Goal: Task Accomplishment & Management: Complete application form

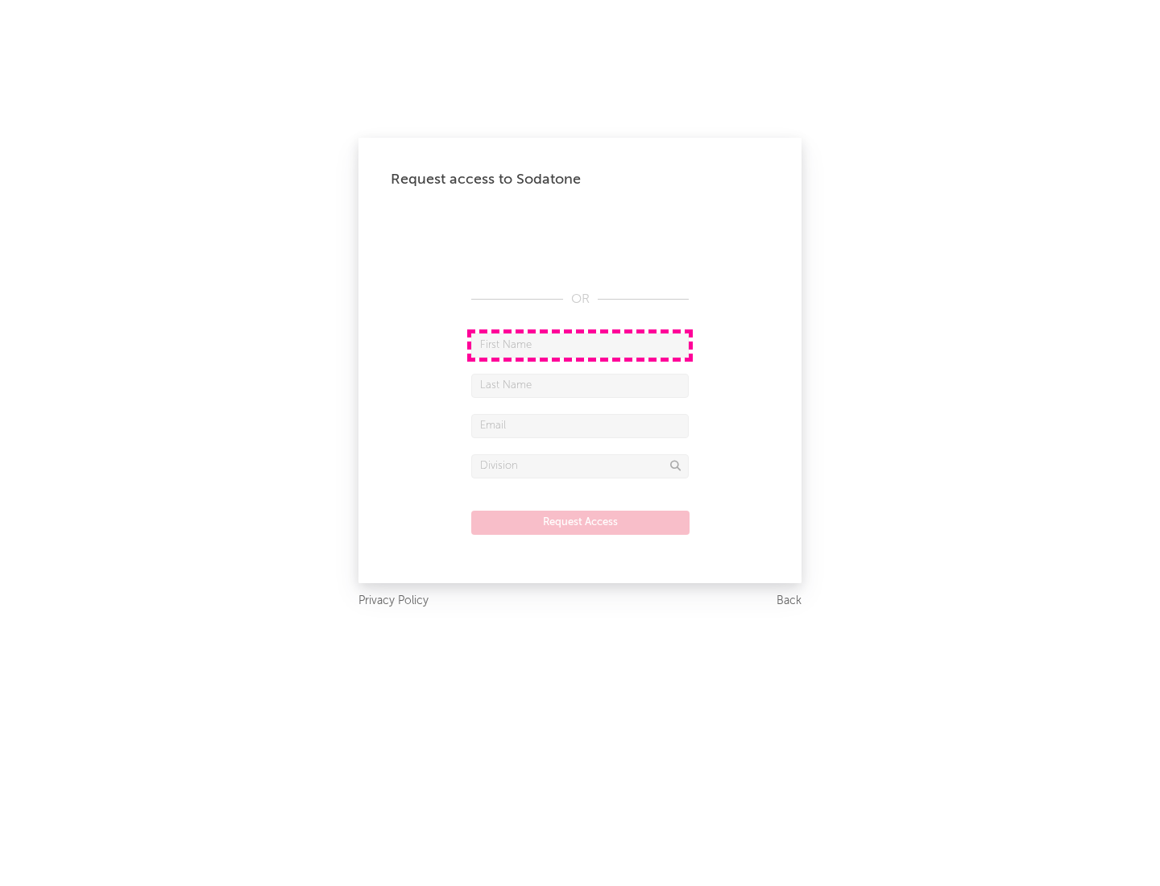
click at [580, 345] on input "text" at bounding box center [579, 345] width 217 height 24
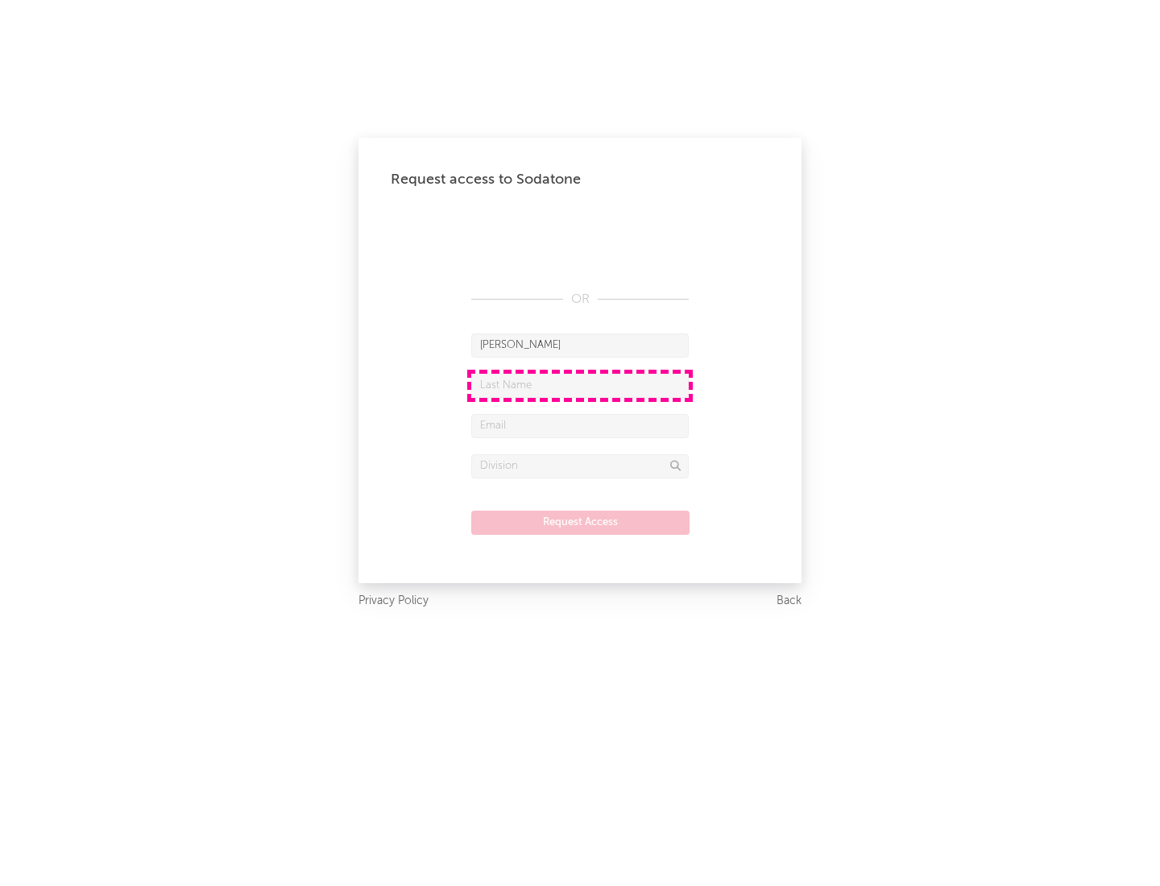
type input "[PERSON_NAME]"
click at [580, 385] on input "text" at bounding box center [579, 386] width 217 height 24
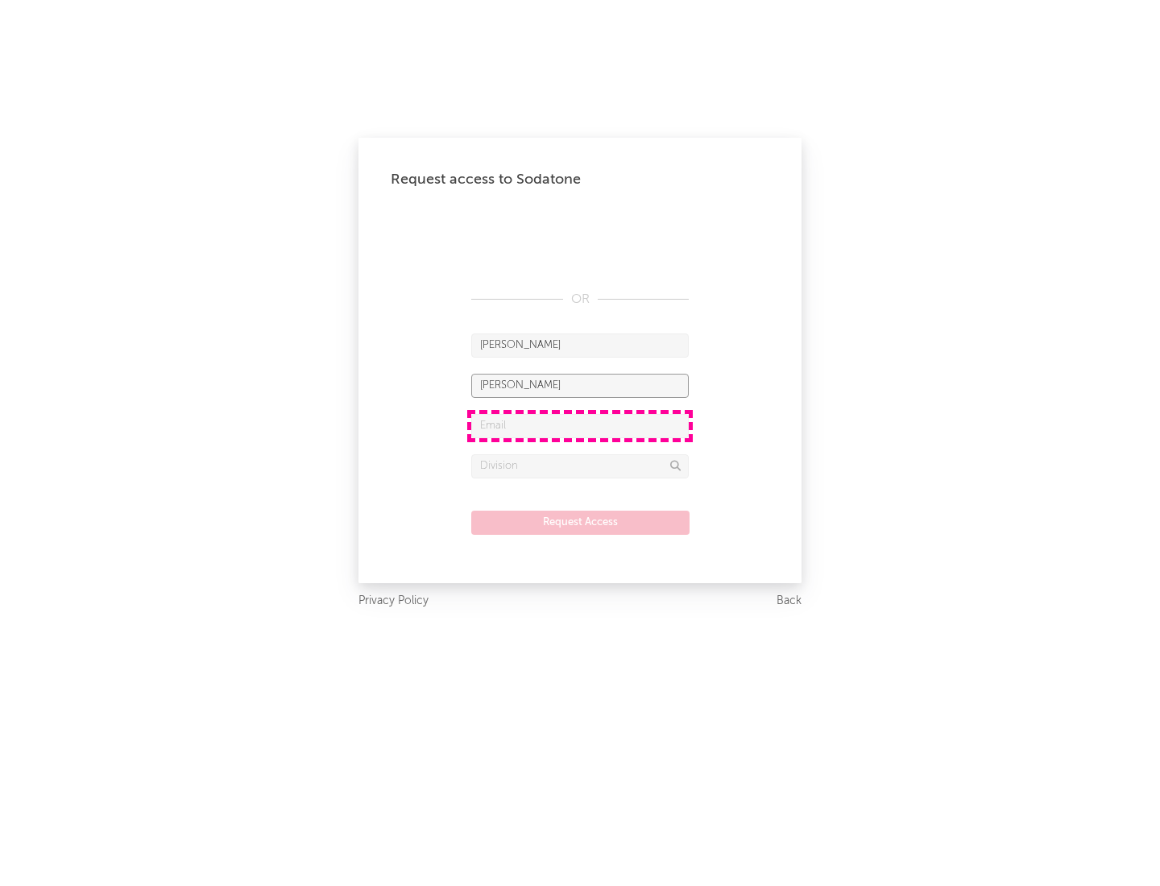
type input "[PERSON_NAME]"
click at [580, 425] on input "text" at bounding box center [579, 426] width 217 height 24
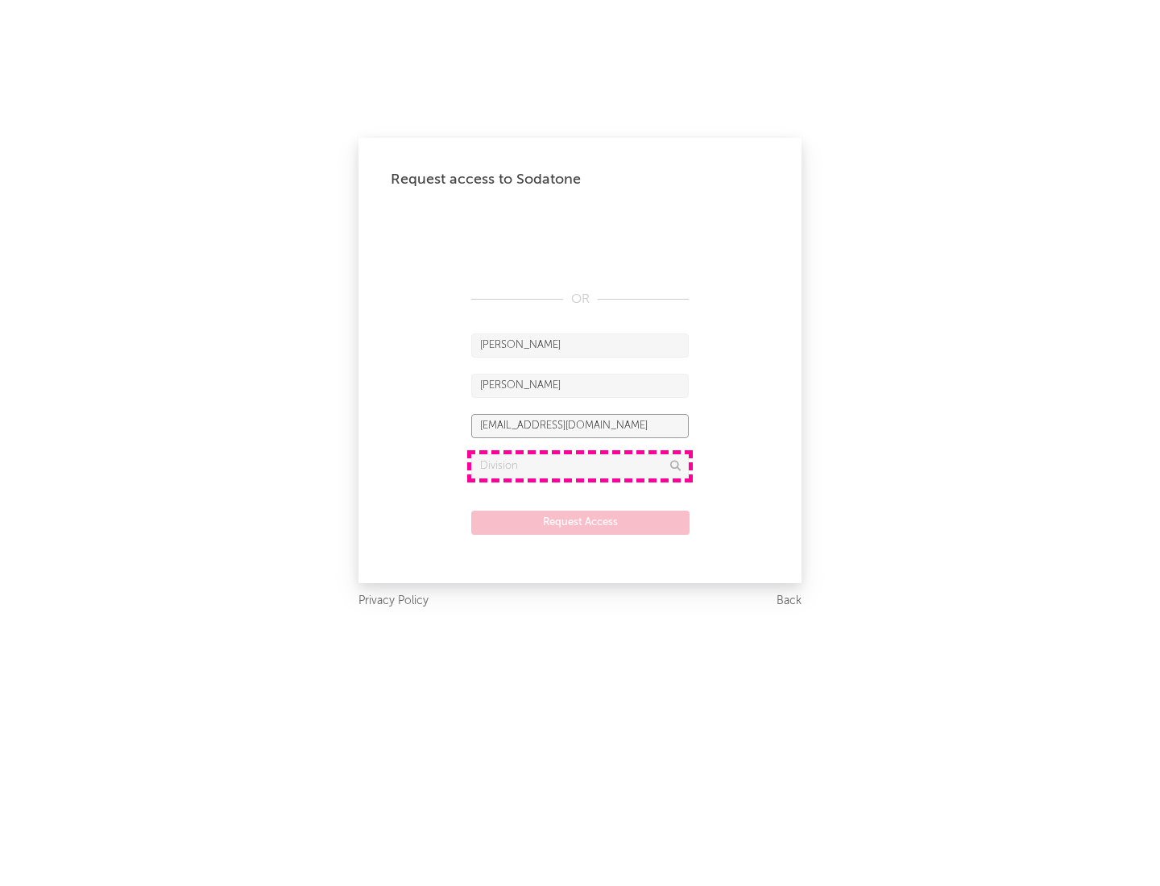
type input "[EMAIL_ADDRESS][DOMAIN_NAME]"
click at [580, 466] on input "text" at bounding box center [579, 466] width 217 height 24
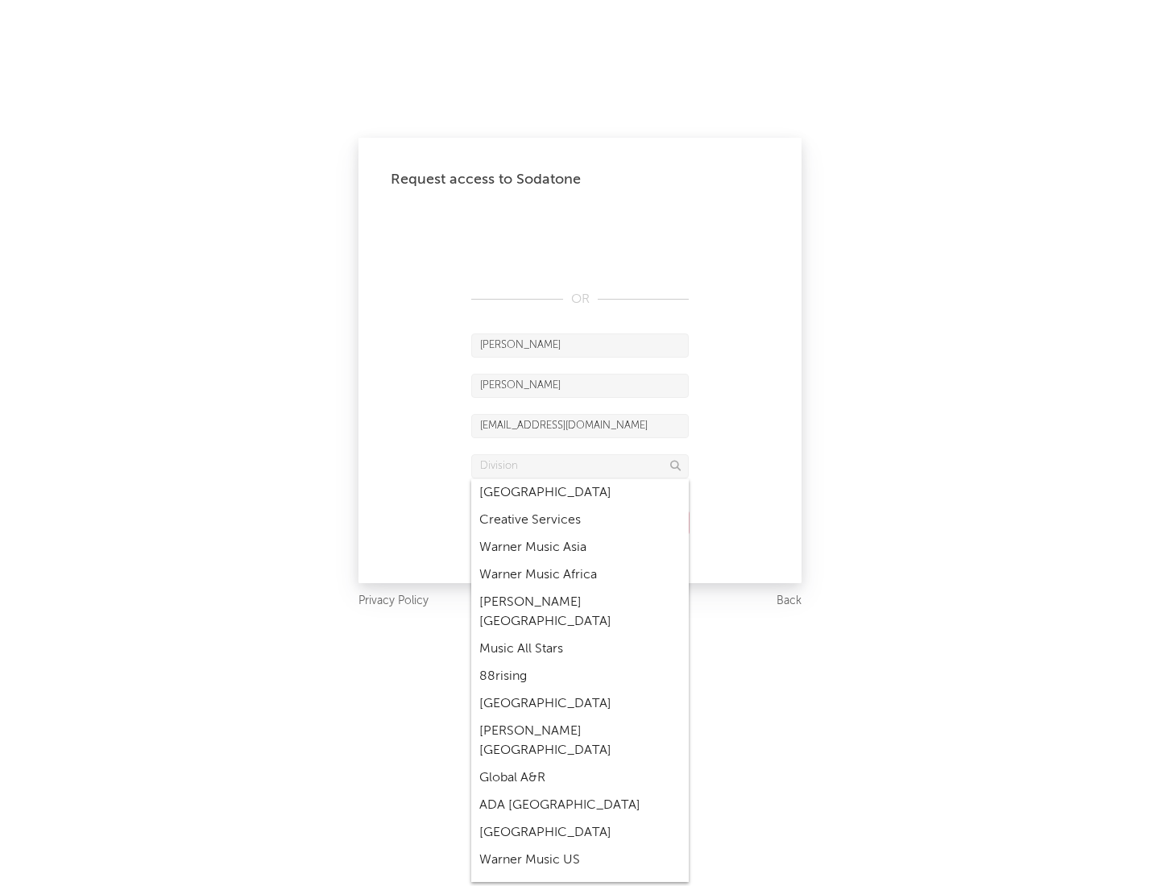
click at [580, 636] on div "Music All Stars" at bounding box center [579, 649] width 217 height 27
type input "Music All Stars"
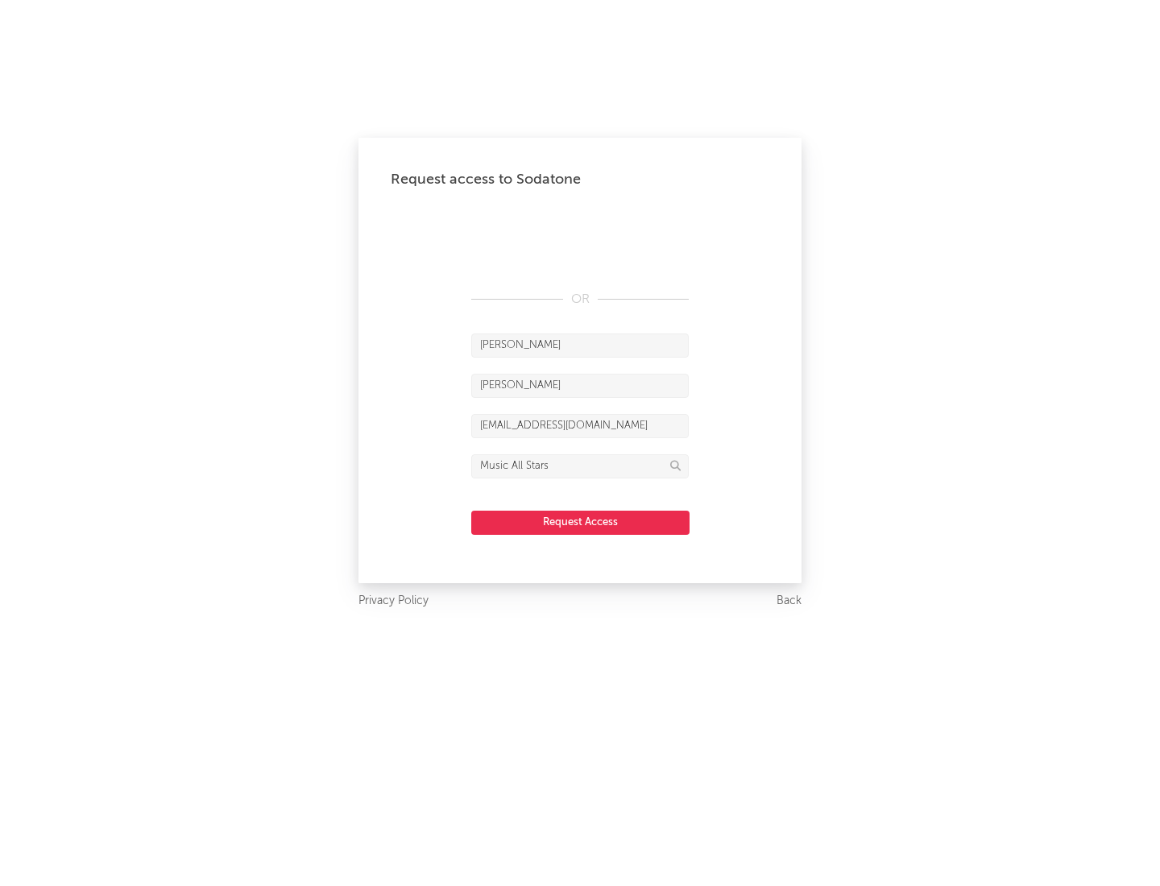
click at [580, 522] on button "Request Access" at bounding box center [580, 523] width 218 height 24
